Goal: Contribute content

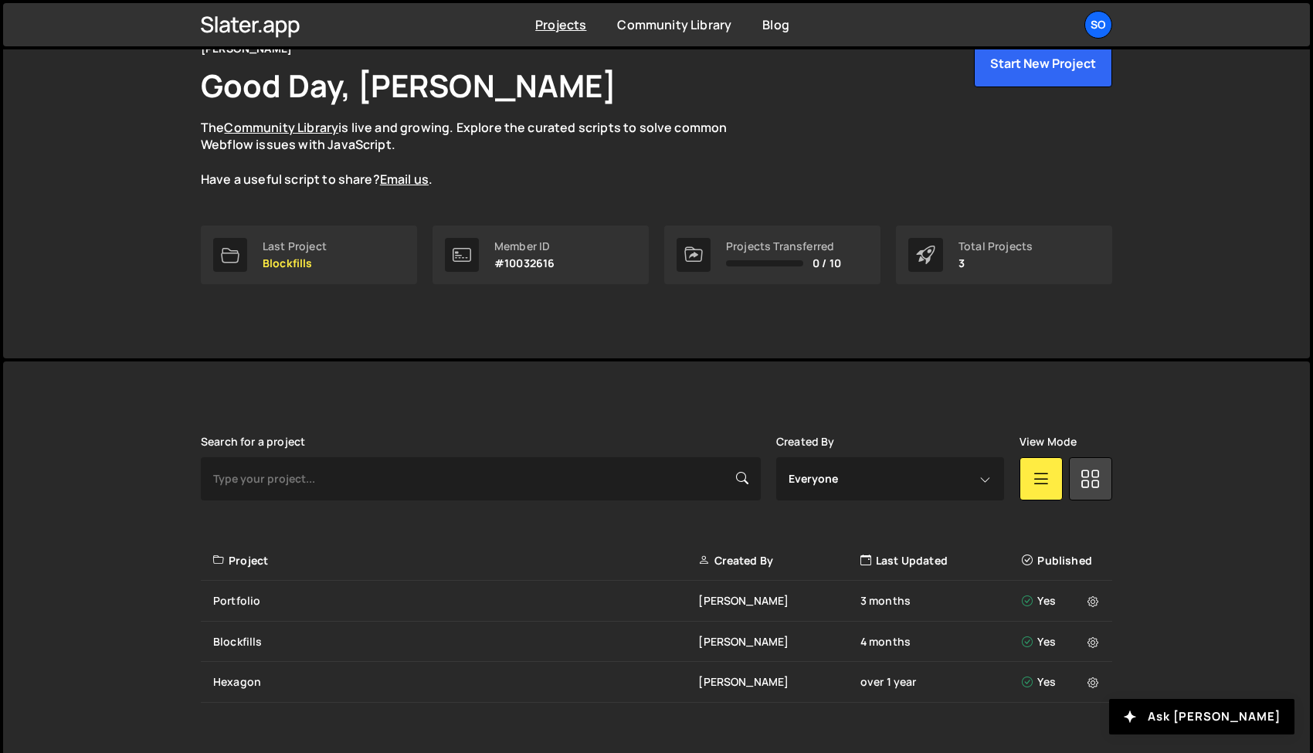
scroll to position [110, 0]
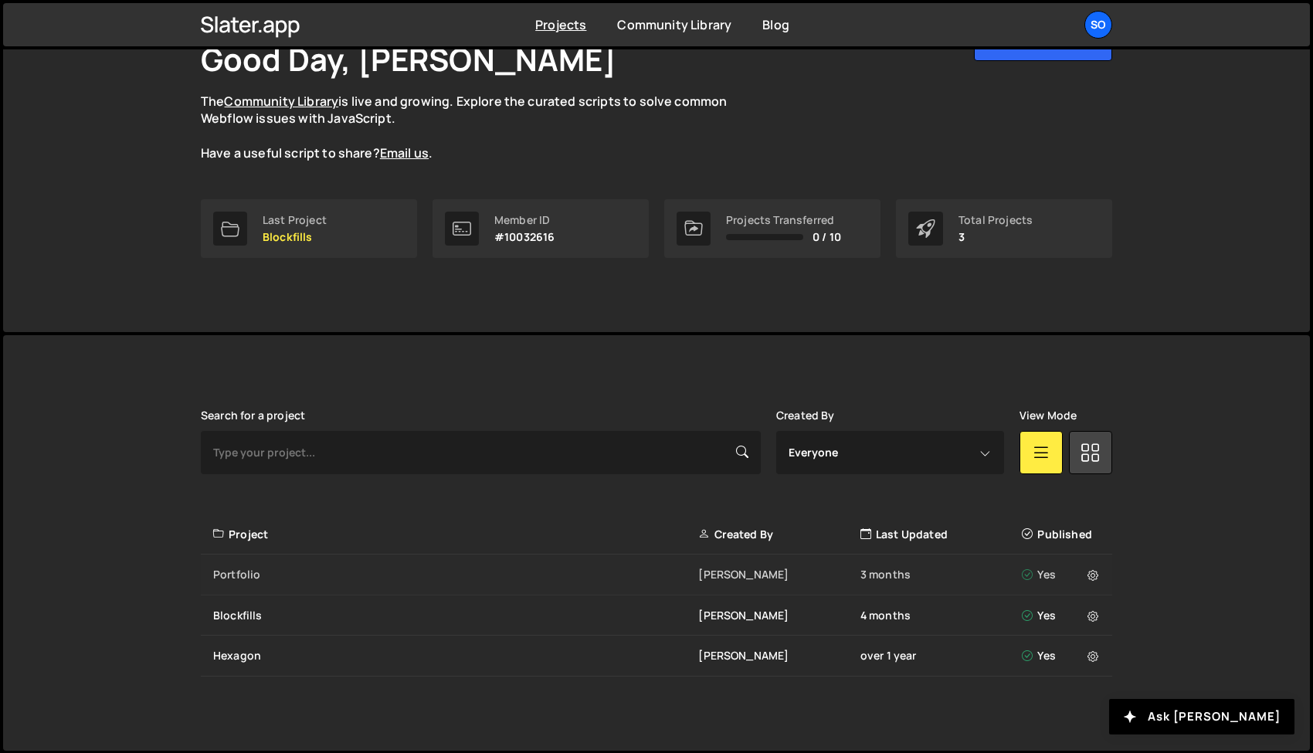
click at [511, 558] on div "Portfolio jesse zoutewelle 3 months Yes" at bounding box center [656, 575] width 911 height 41
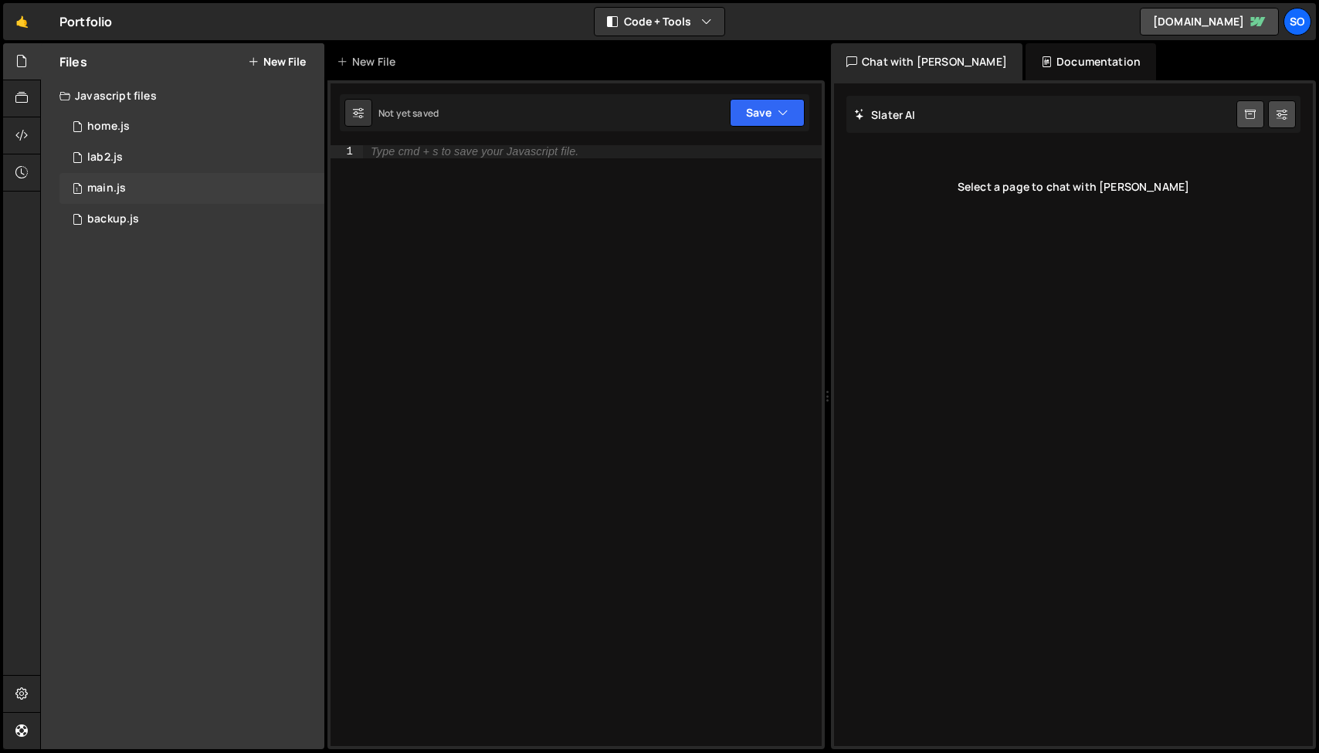
click at [191, 192] on div "1 main.js 0" at bounding box center [191, 188] width 265 height 31
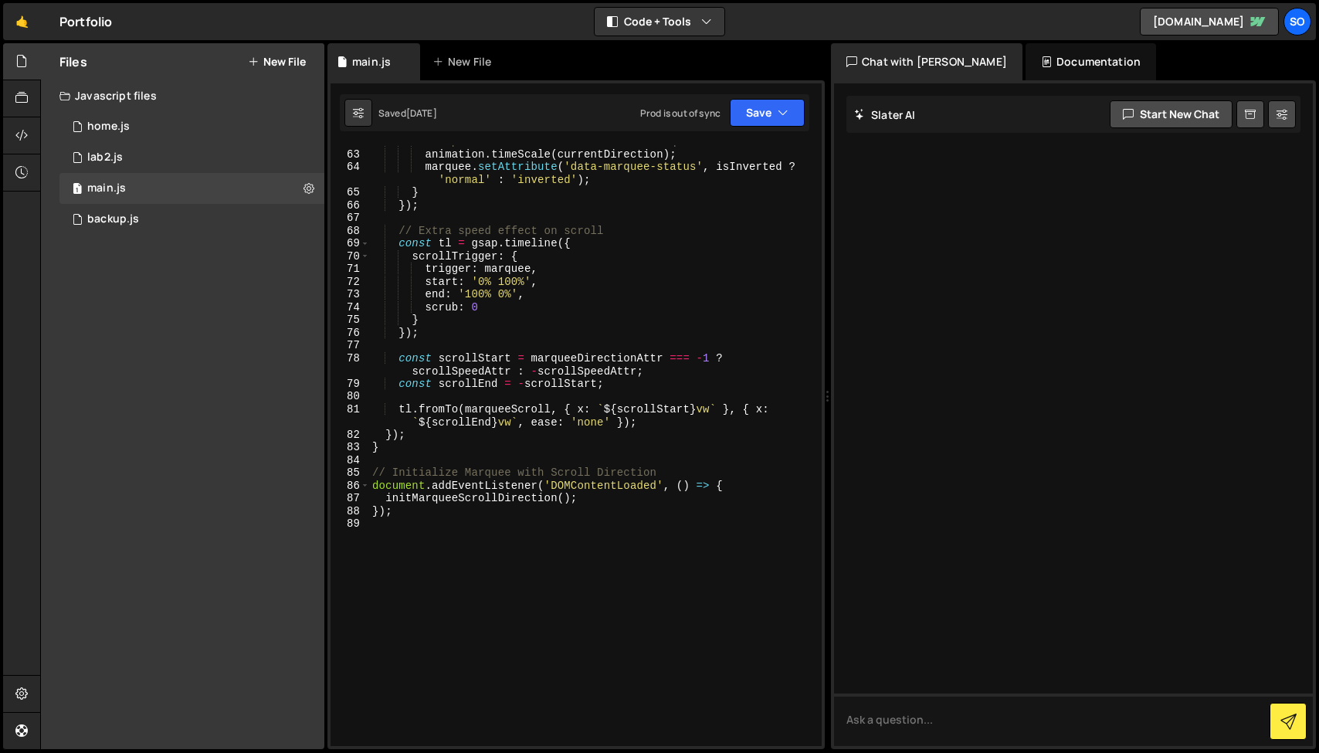
scroll to position [963, 0]
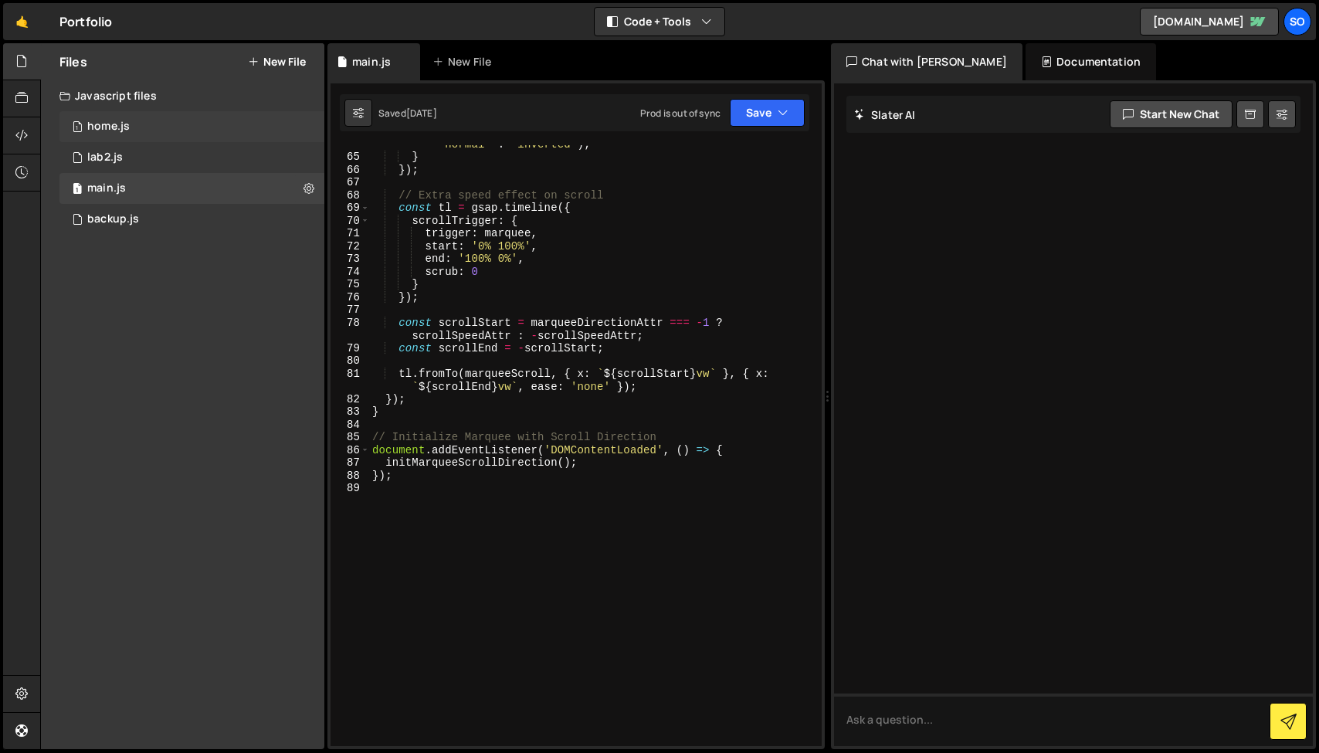
click at [185, 117] on div "1 home.js 0" at bounding box center [191, 126] width 265 height 31
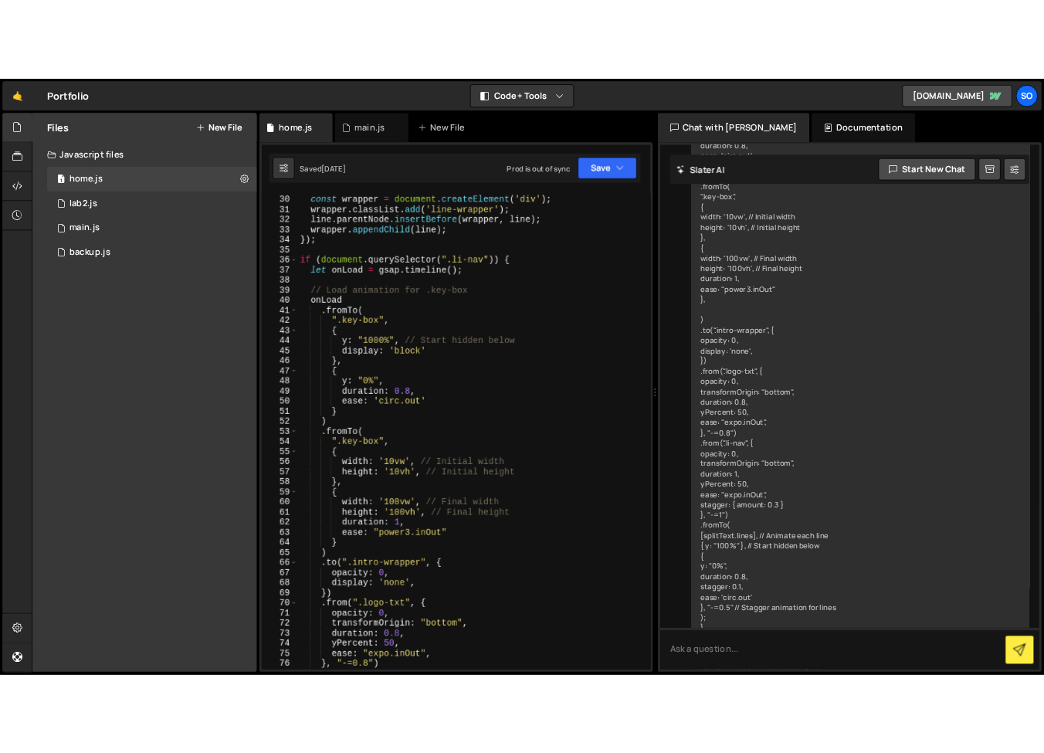
scroll to position [433, 0]
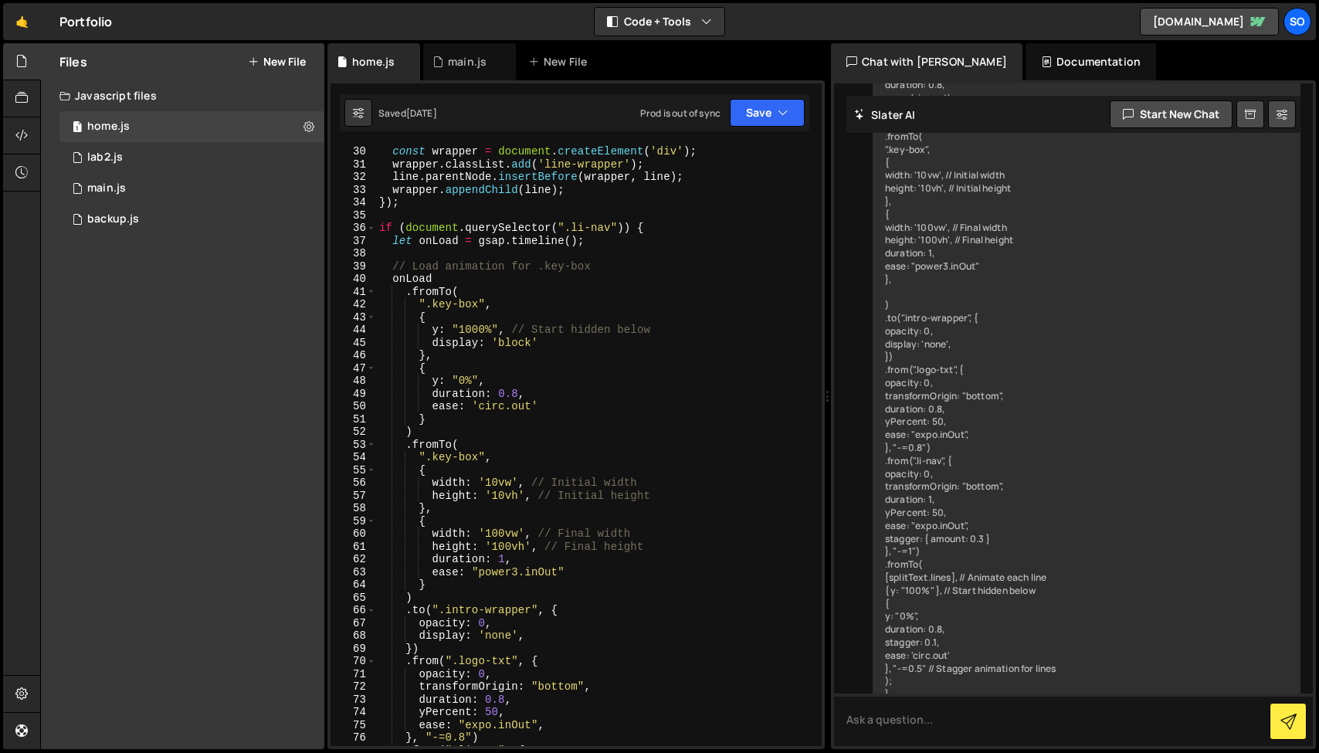
click at [480, 502] on div "const wrapper = document . createElement ( 'div' ) ; wrapper . classList . add …" at bounding box center [595, 458] width 439 height 626
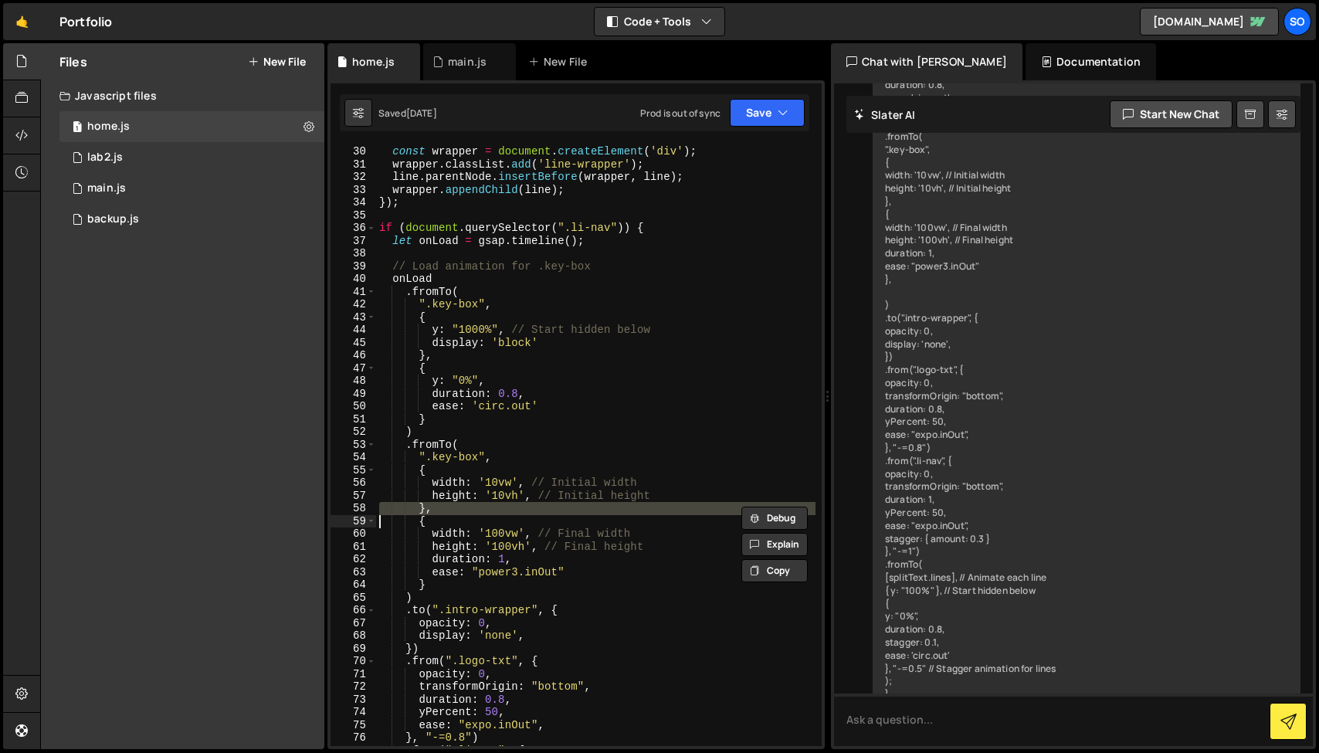
click at [486, 487] on div "const wrapper = document . createElement ( 'div' ) ; wrapper . classList . add …" at bounding box center [595, 458] width 439 height 626
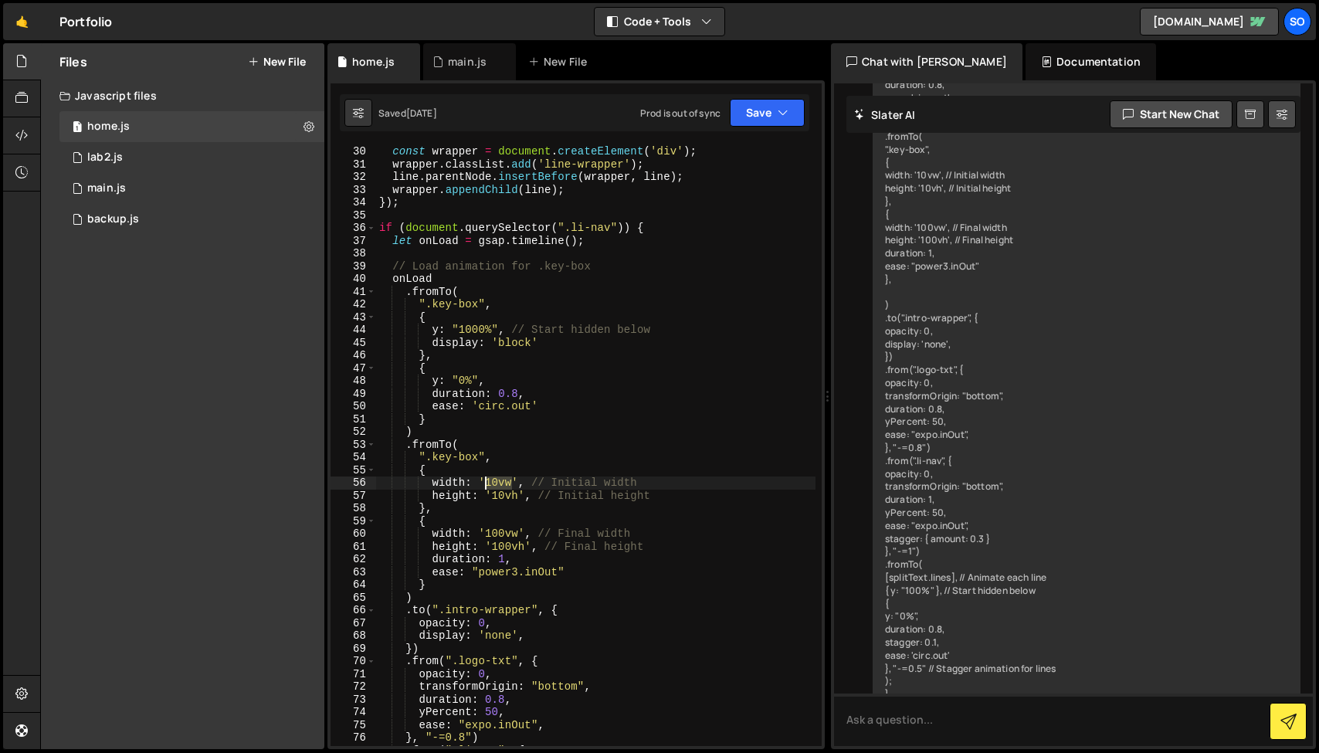
click at [486, 487] on div "const wrapper = document . createElement ( 'div' ) ; wrapper . classList . add …" at bounding box center [595, 458] width 439 height 626
click at [486, 501] on div "const wrapper = document . createElement ( 'div' ) ; wrapper . classList . add …" at bounding box center [595, 458] width 439 height 626
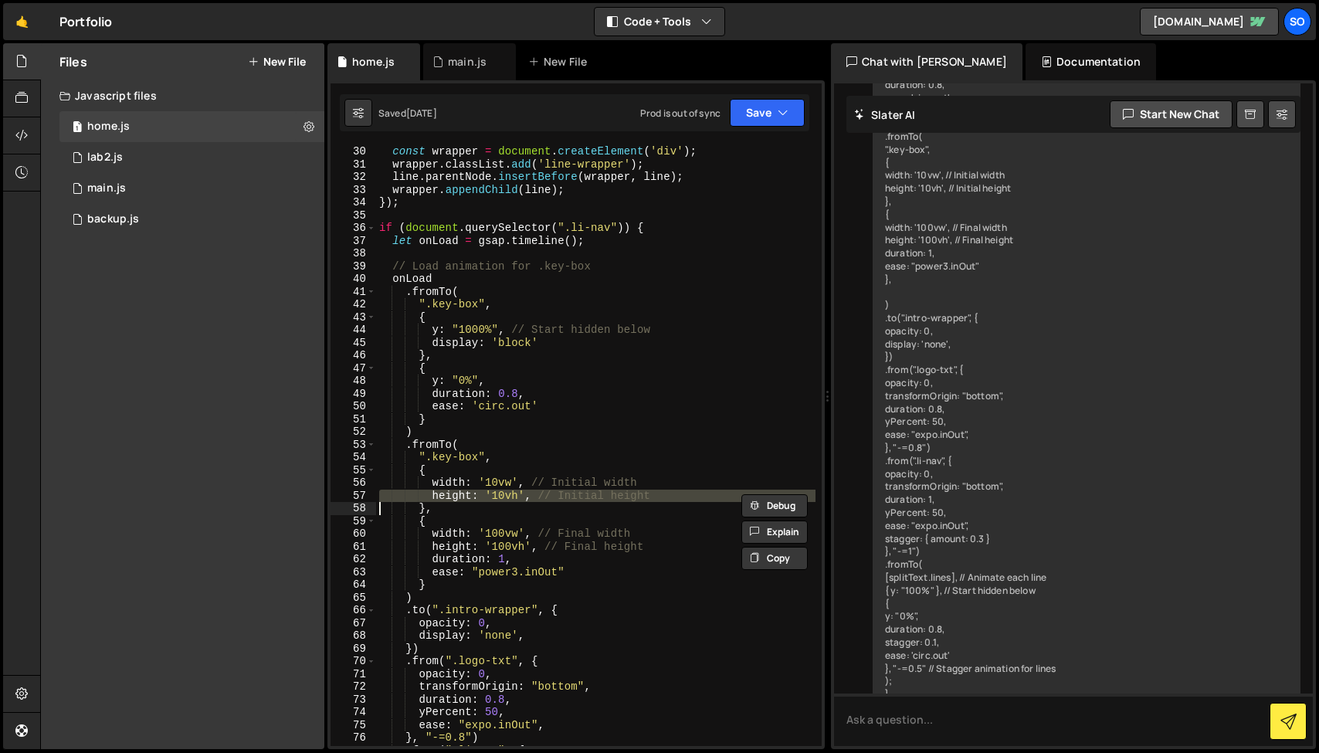
type textarea "},"
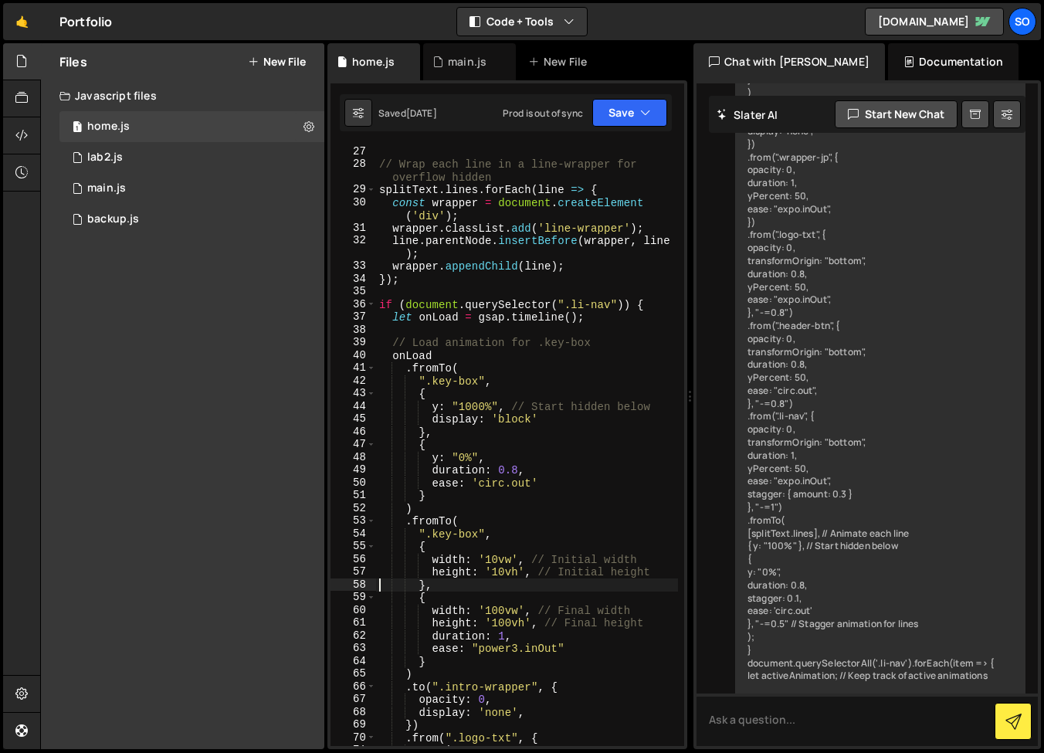
scroll to position [47912, 0]
